Goal: Task Accomplishment & Management: Use online tool/utility

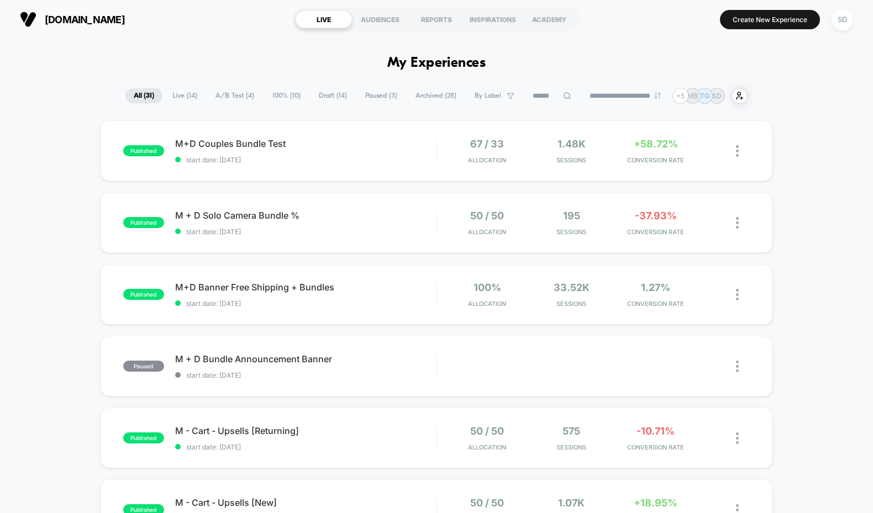
click at [230, 96] on span "A/B Test ( 4 )" at bounding box center [234, 95] width 55 height 15
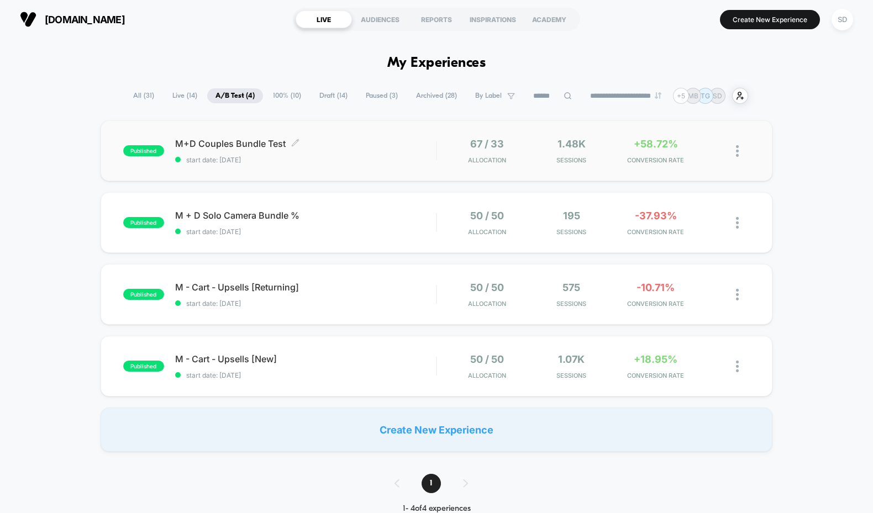
click at [202, 140] on span "M+D Couples Bundle Test Click to edit experience details" at bounding box center [305, 143] width 261 height 11
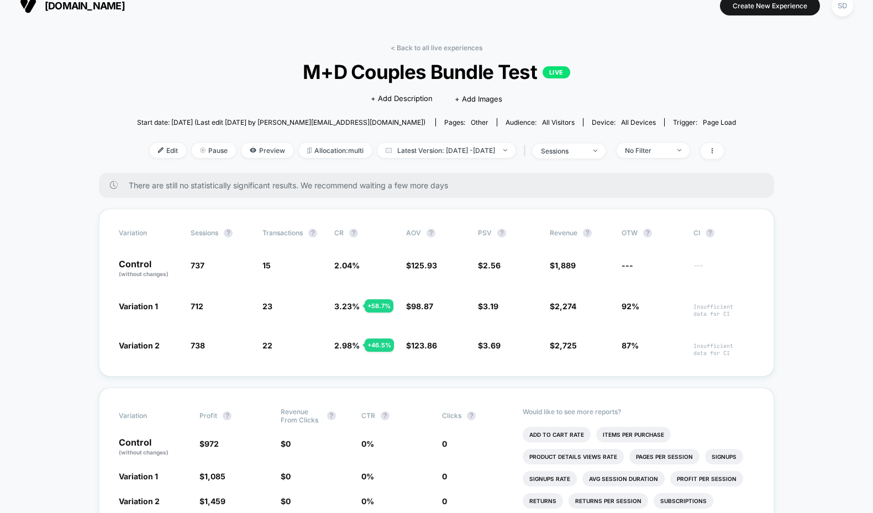
scroll to position [18, 0]
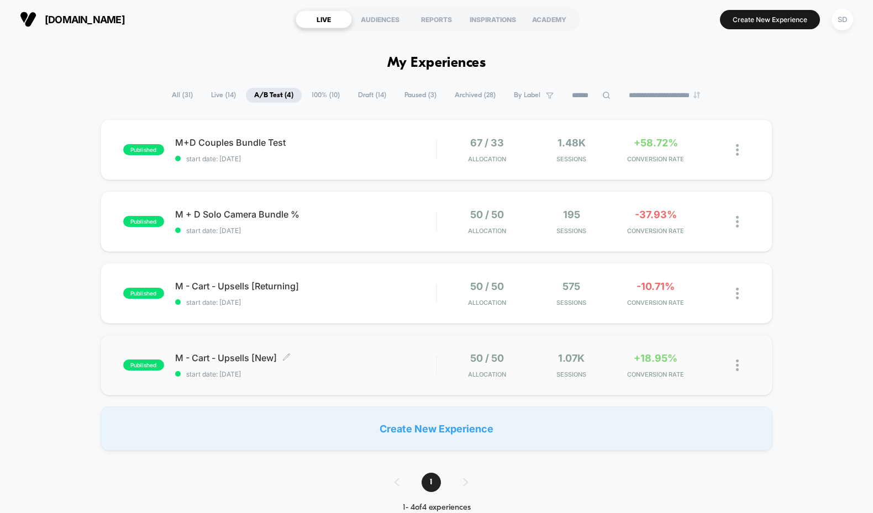
click at [240, 365] on div "M - Cart - Upsells [New] Click to edit experience details Click to edit experie…" at bounding box center [305, 365] width 261 height 26
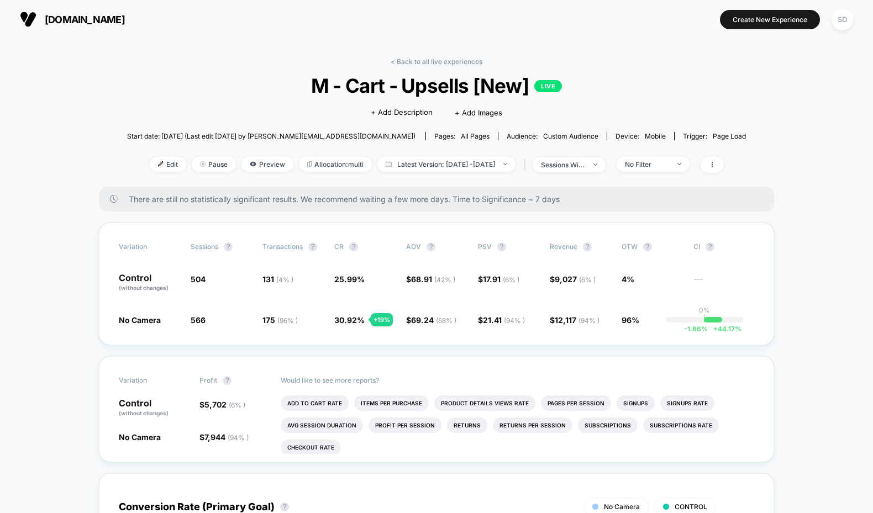
scroll to position [79, 0]
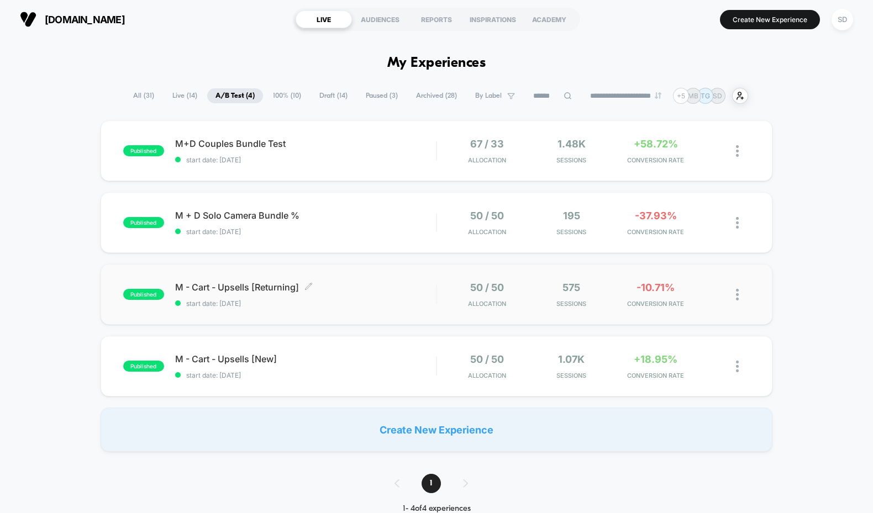
click at [249, 293] on div "M - Cart - Upsells [Returning] Click to edit experience details Click to edit e…" at bounding box center [305, 295] width 261 height 26
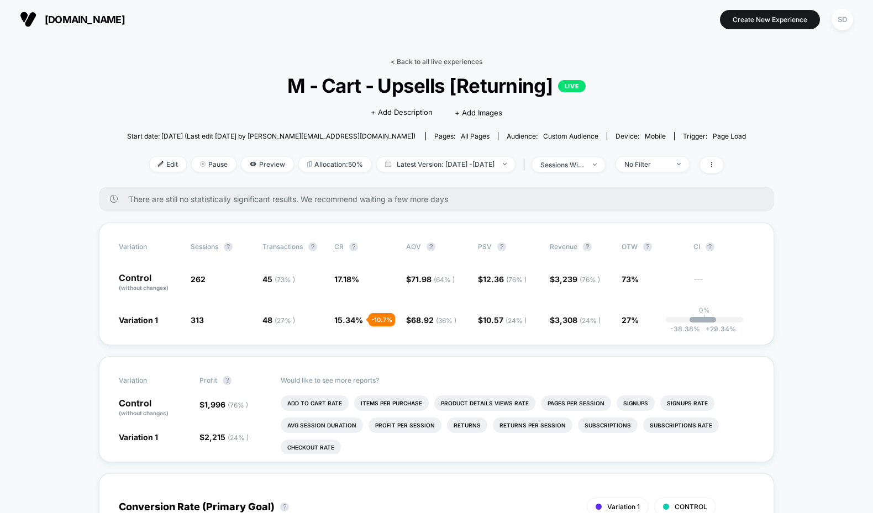
click at [407, 60] on link "< Back to all live experiences" at bounding box center [436, 61] width 92 height 8
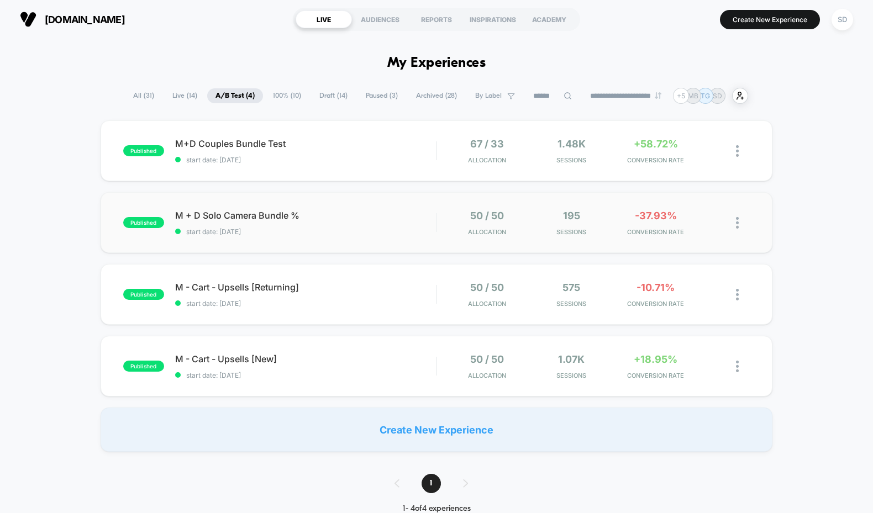
click at [279, 209] on div "published M + D Solo Camera Bundle % start date: [DATE] 50 / 50 Allocation 195 …" at bounding box center [437, 222] width 672 height 61
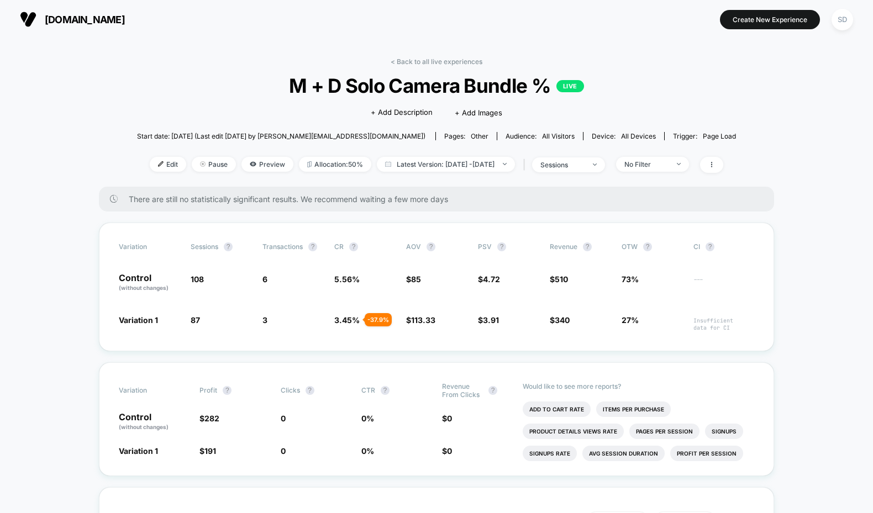
scroll to position [2, 0]
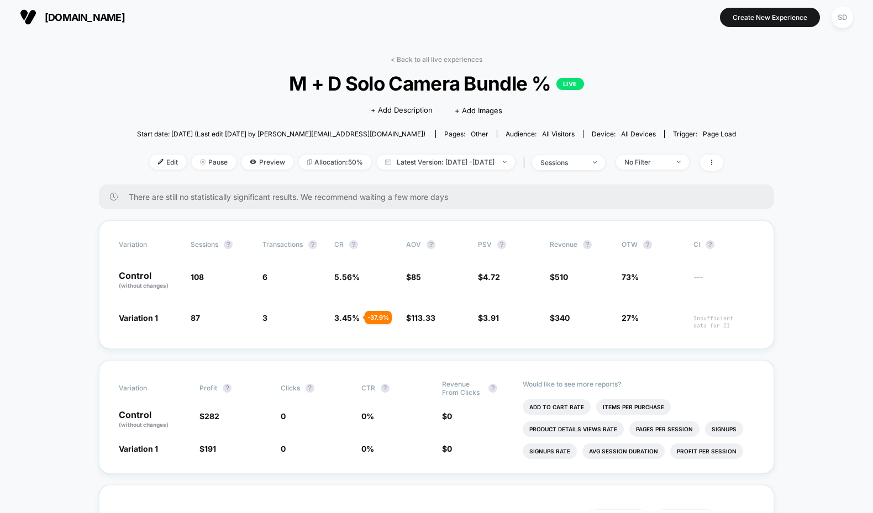
click at [35, 25] on img at bounding box center [28, 17] width 17 height 17
